Goal: Task Accomplishment & Management: Manage account settings

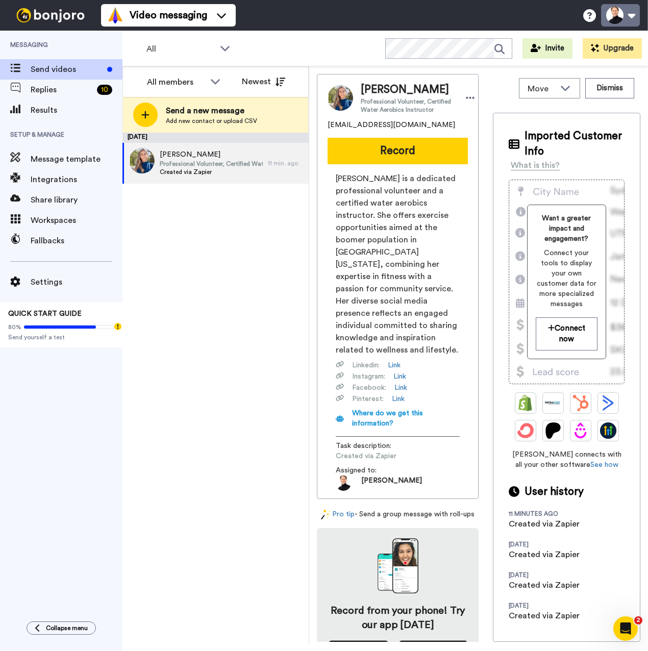
click at [611, 18] on button at bounding box center [620, 15] width 39 height 22
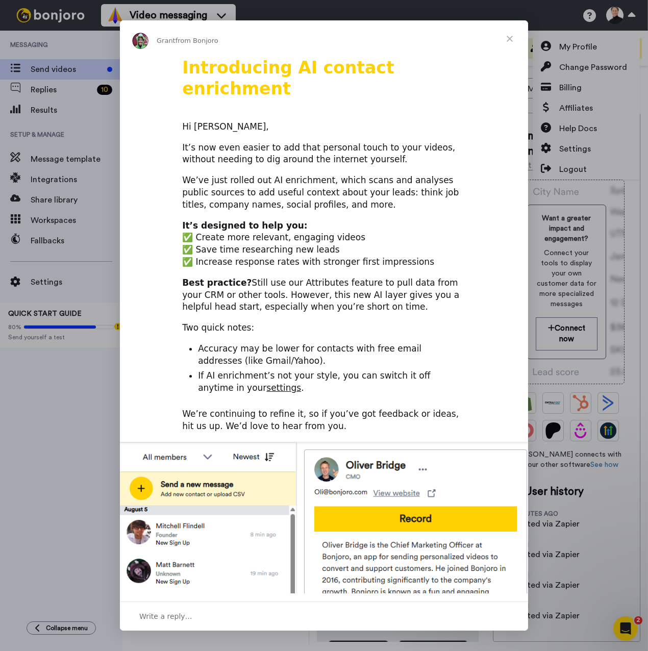
click at [510, 39] on span "Close" at bounding box center [510, 38] width 37 height 37
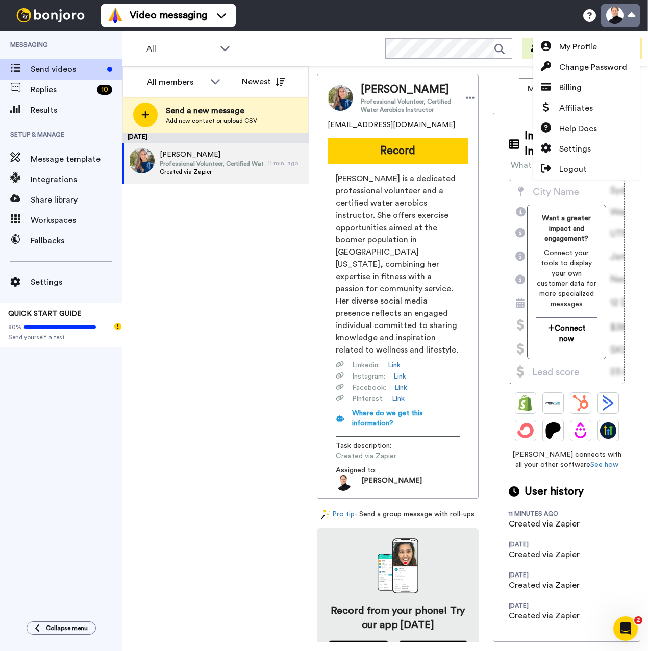
click at [634, 19] on button at bounding box center [620, 15] width 39 height 22
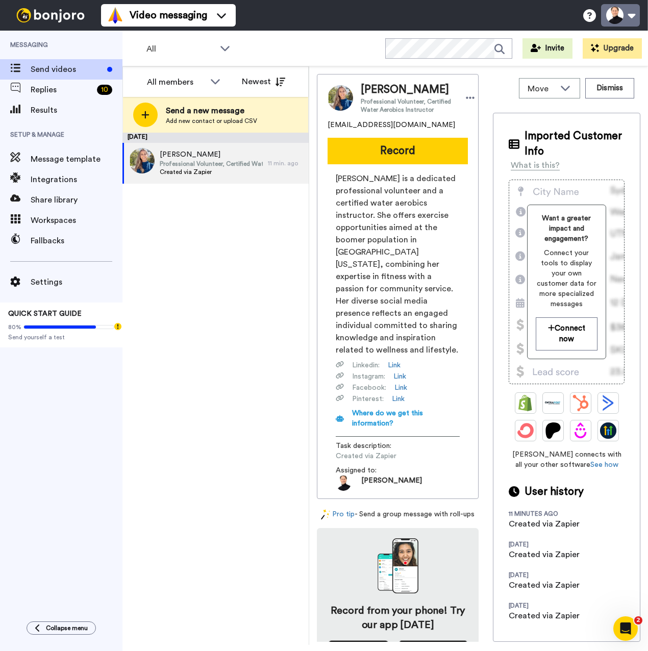
click at [634, 19] on button at bounding box center [620, 15] width 39 height 22
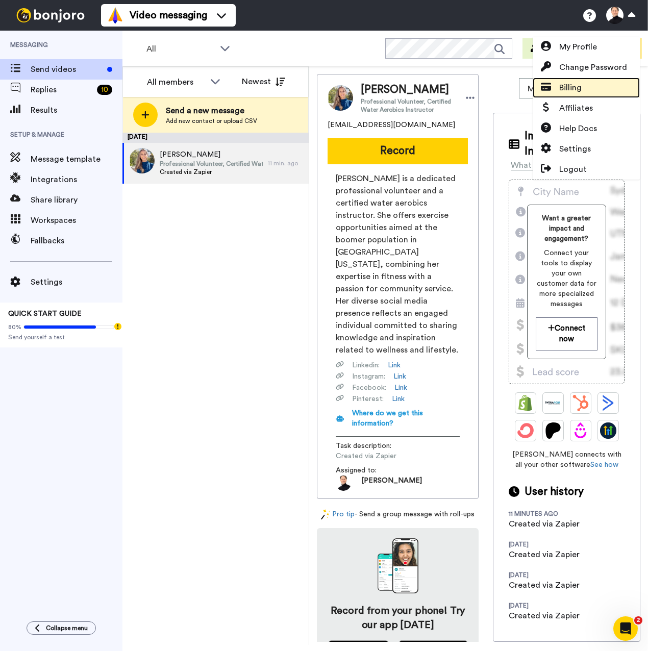
click at [549, 83] on icon at bounding box center [546, 87] width 10 height 8
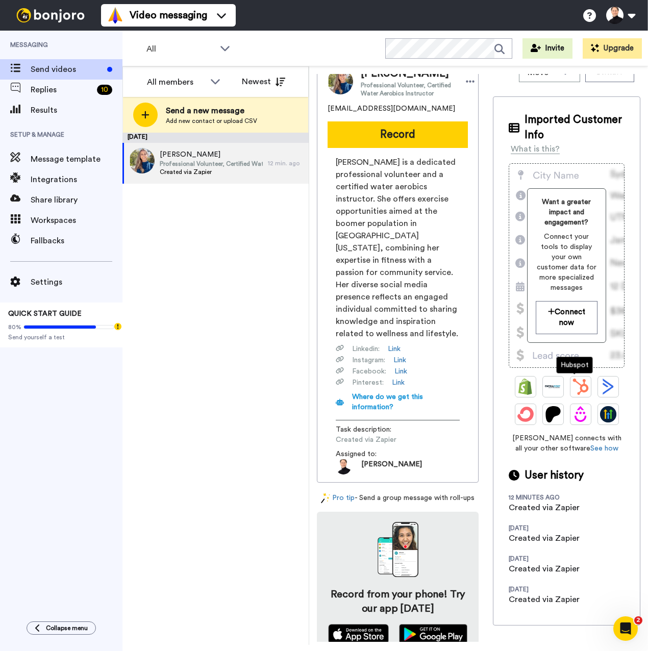
scroll to position [23, 0]
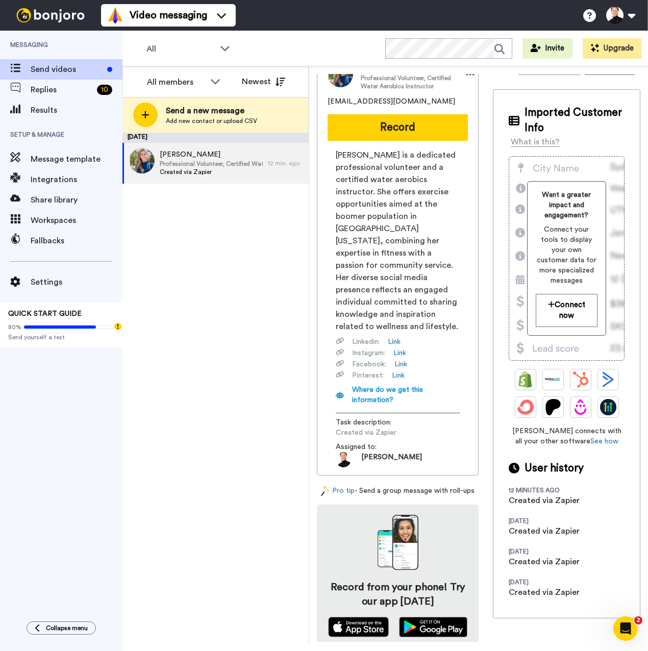
click at [339, 79] on img at bounding box center [341, 75] width 26 height 26
click at [398, 337] on link "Link" at bounding box center [394, 342] width 13 height 10
